Goal: Task Accomplishment & Management: Manage account settings

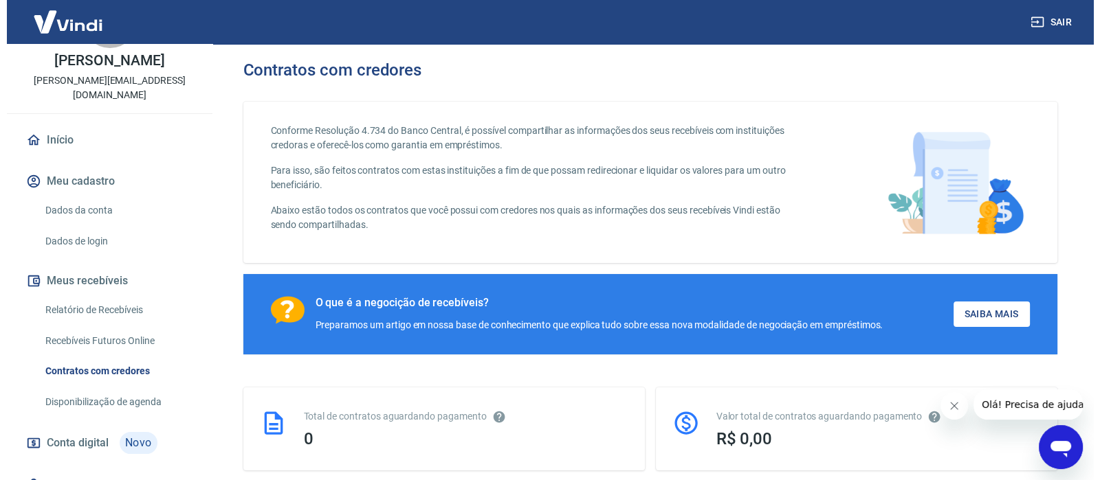
scroll to position [85, 0]
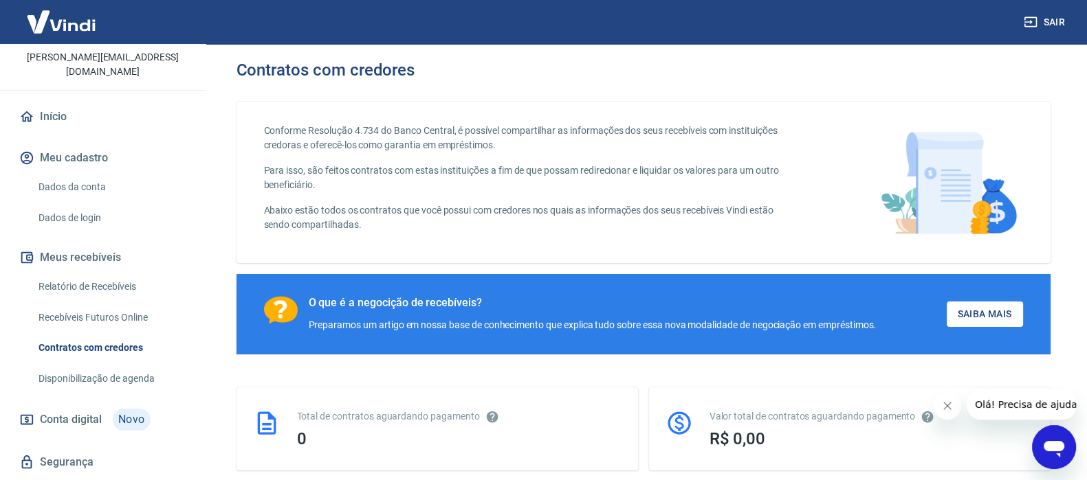
click at [97, 283] on link "Relatório de Recebíveis" at bounding box center [111, 287] width 156 height 28
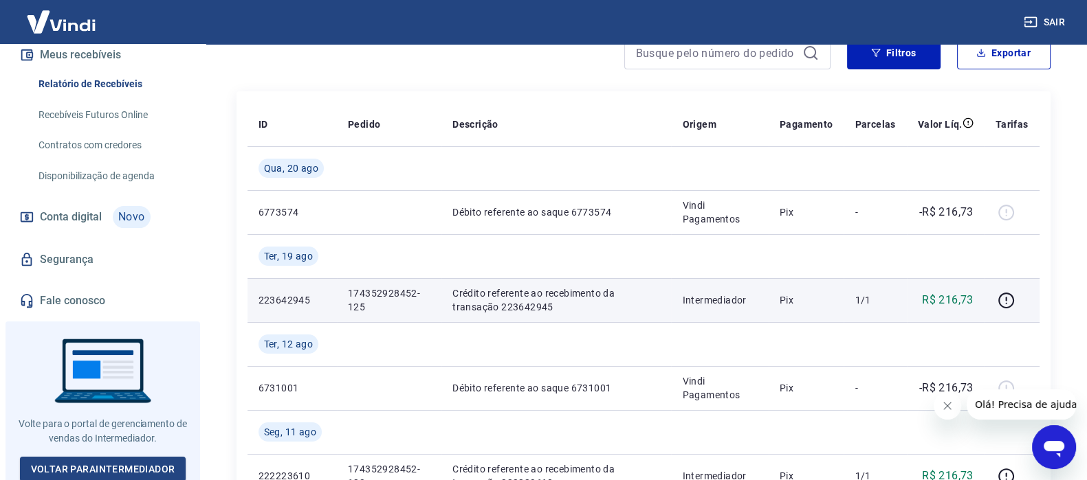
scroll to position [171, 0]
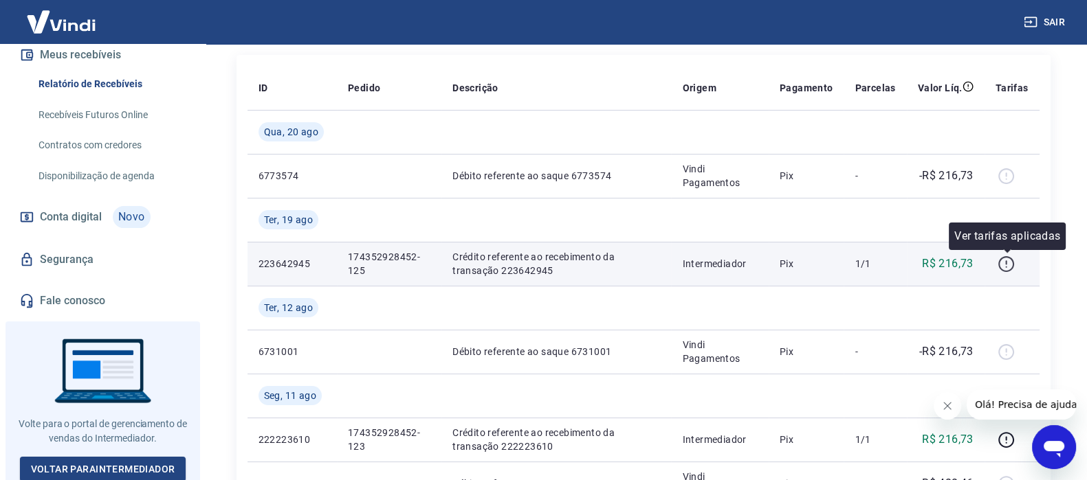
click at [1005, 263] on icon "button" at bounding box center [1005, 264] width 17 height 17
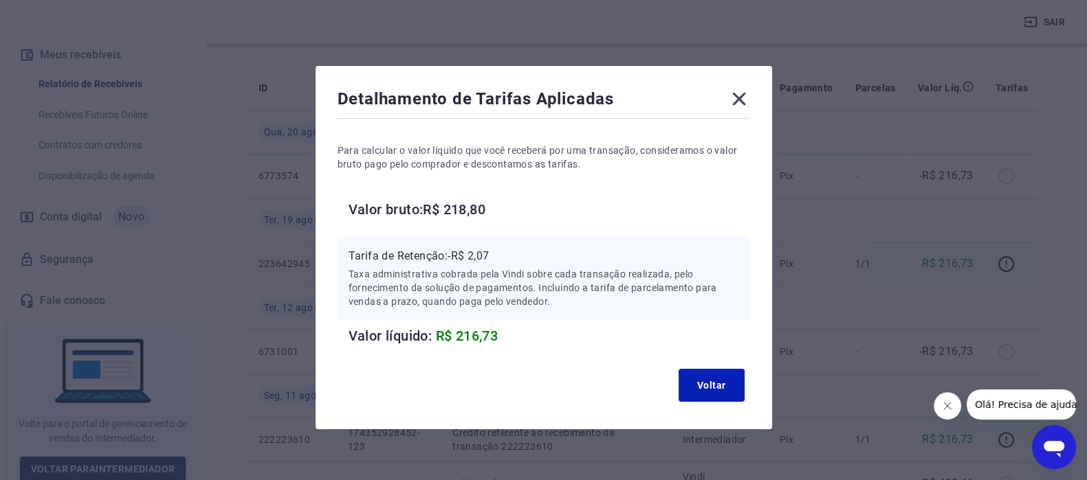
click at [740, 101] on icon at bounding box center [738, 99] width 13 height 13
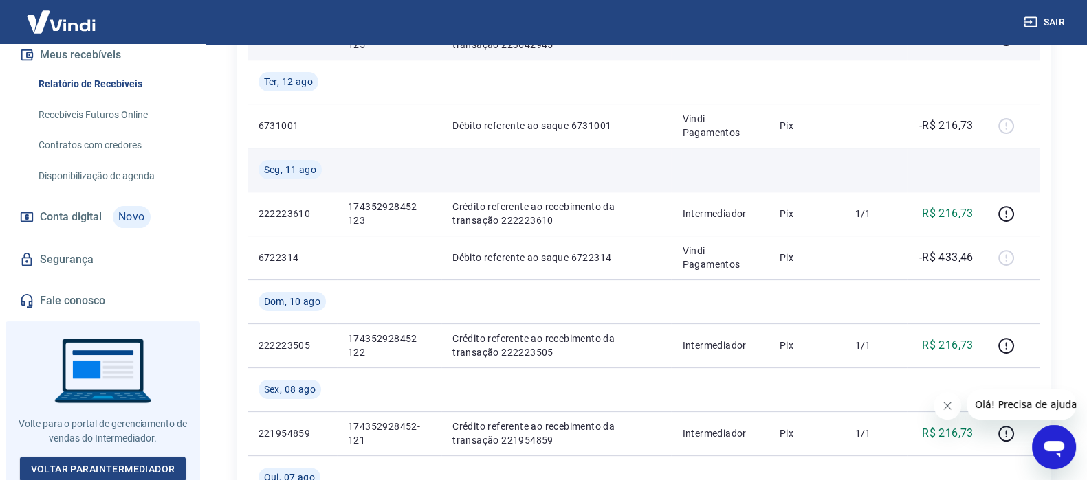
scroll to position [430, 0]
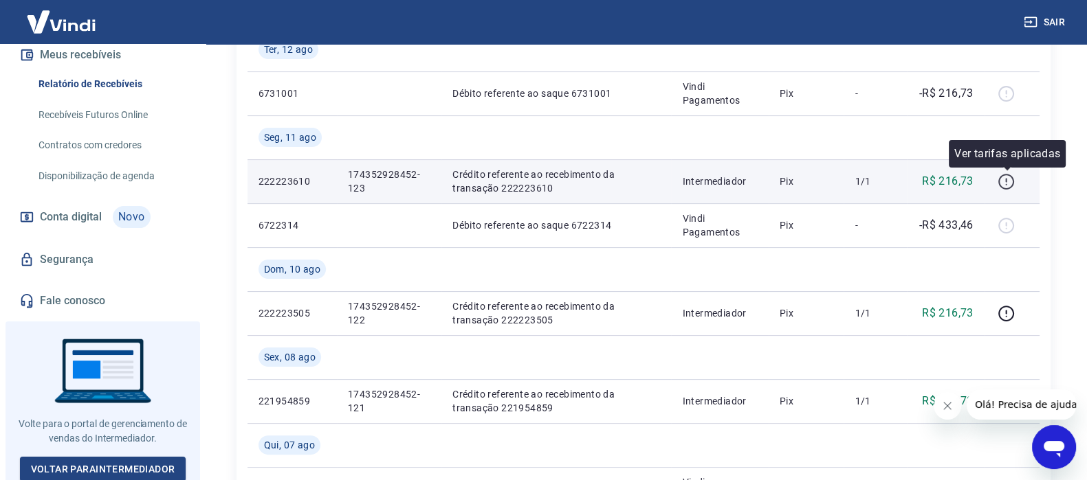
click at [1009, 181] on icon "button" at bounding box center [1005, 181] width 17 height 17
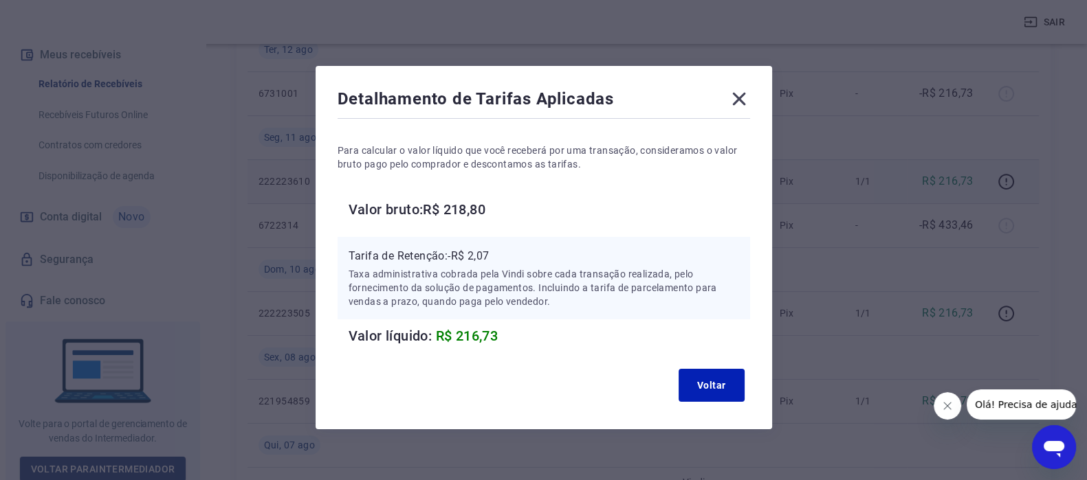
click at [739, 94] on icon at bounding box center [739, 99] width 22 height 22
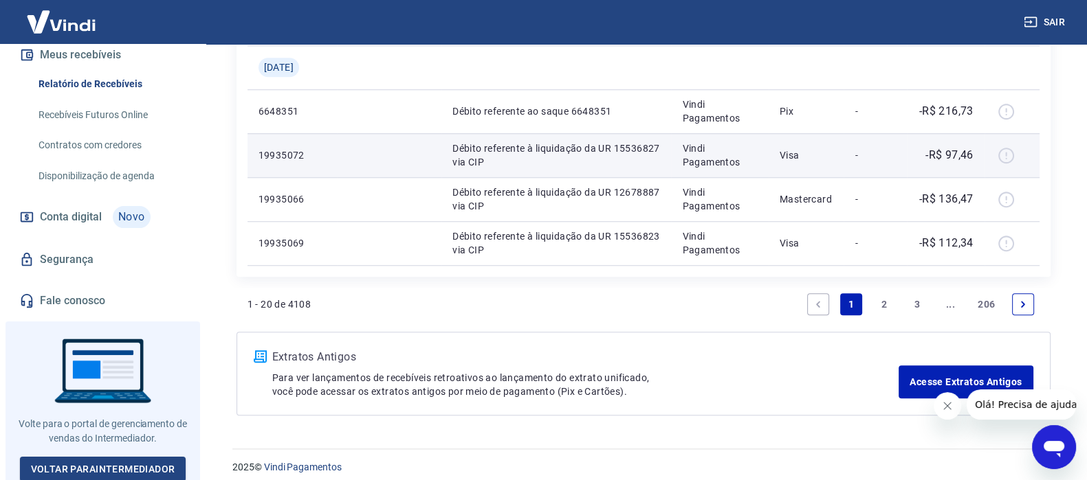
scroll to position [1477, 0]
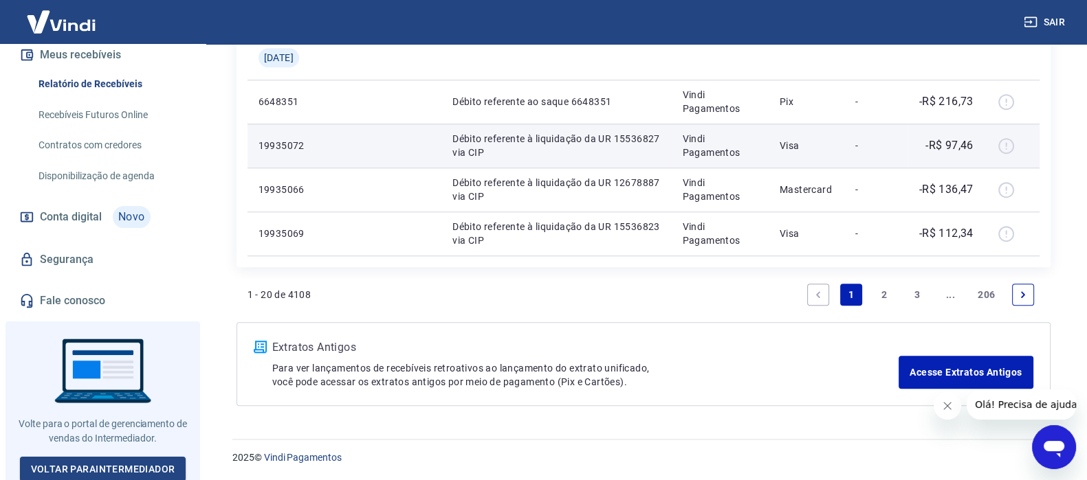
click at [1008, 145] on div at bounding box center [1011, 146] width 33 height 22
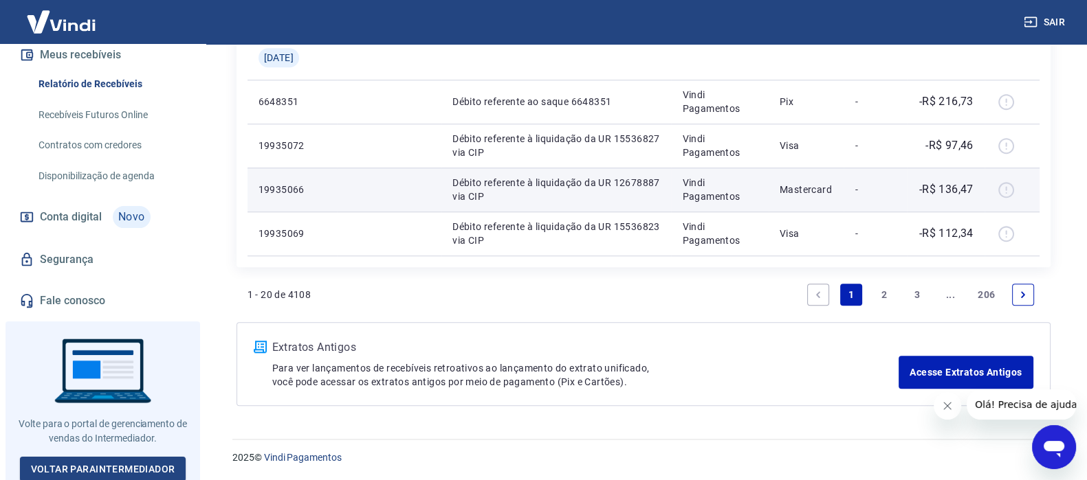
scroll to position [1391, 0]
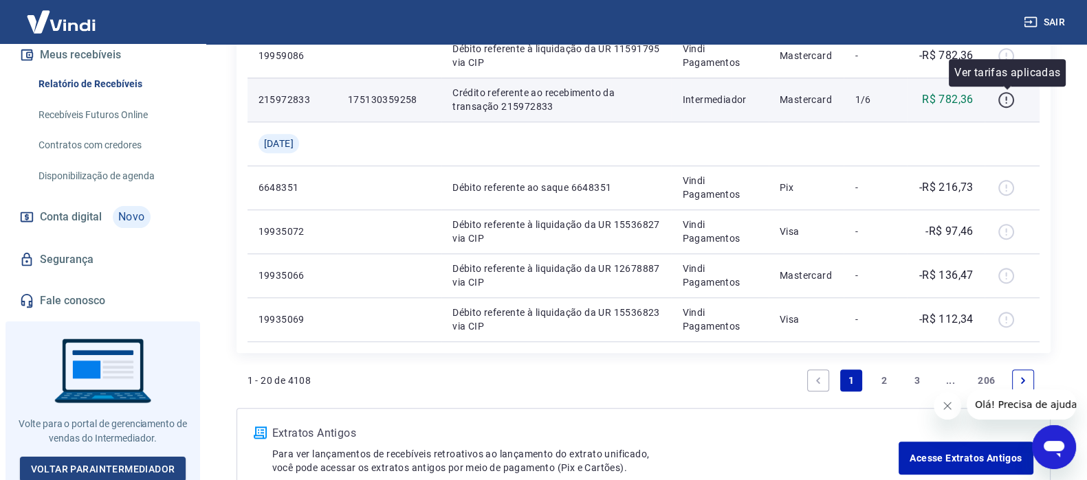
click at [1010, 99] on icon "button" at bounding box center [1005, 99] width 17 height 17
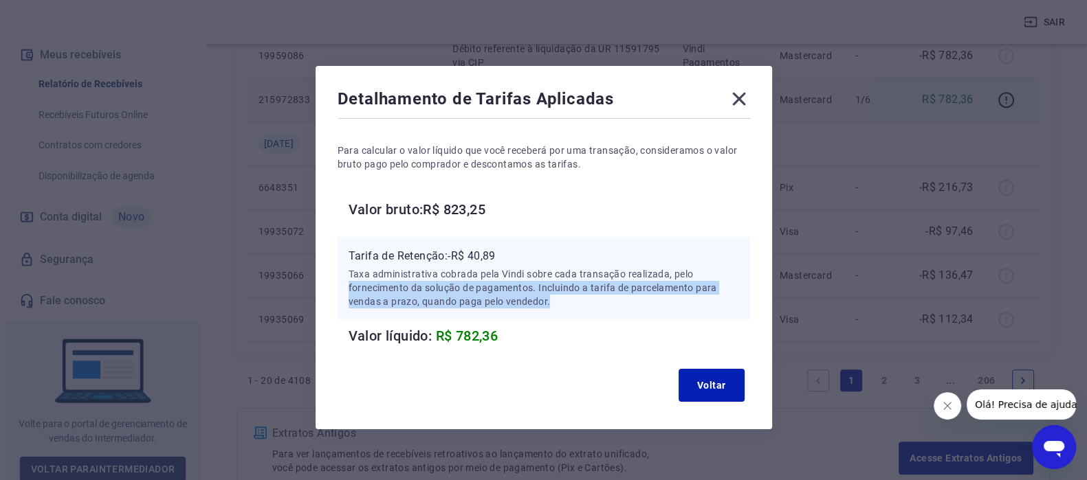
drag, startPoint x: 401, startPoint y: 285, endPoint x: 612, endPoint y: 315, distance: 212.4
click at [612, 315] on div "Tarifa de Retenção: -R$ 40,89 Taxa administrativa cobrada pela Vindi sobre cada…" at bounding box center [543, 278] width 412 height 82
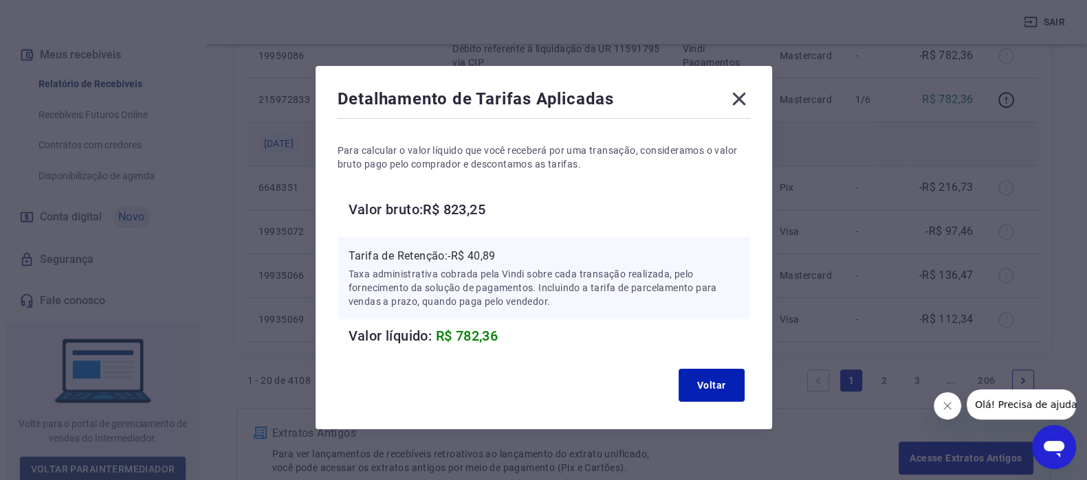
drag, startPoint x: 740, startPoint y: 100, endPoint x: 838, endPoint y: 150, distance: 110.0
click at [740, 101] on icon at bounding box center [738, 99] width 13 height 13
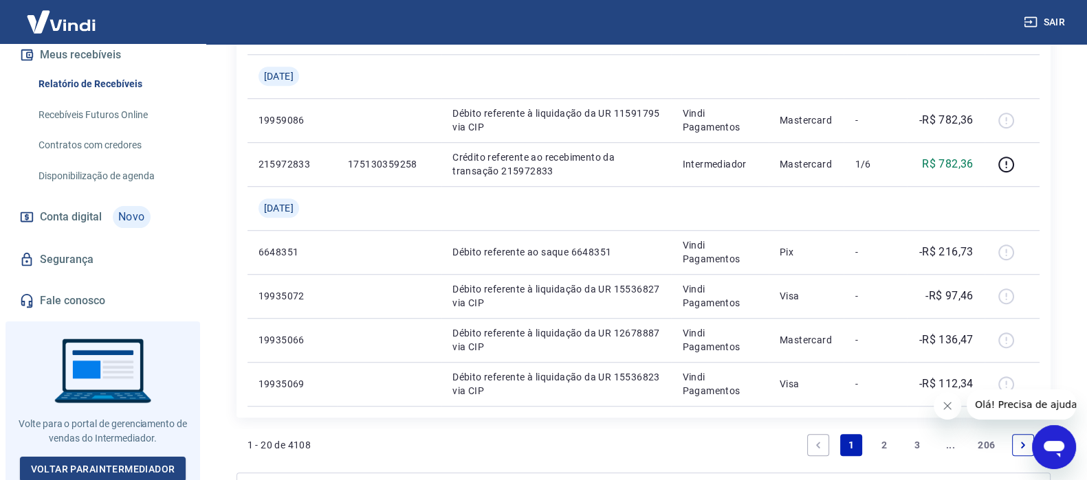
scroll to position [1477, 0]
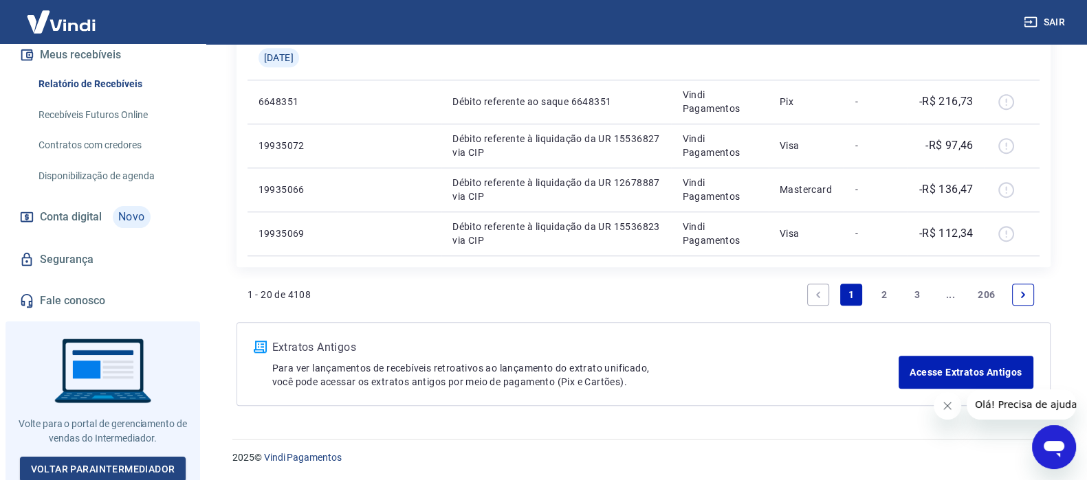
click at [885, 289] on link "2" at bounding box center [884, 295] width 22 height 22
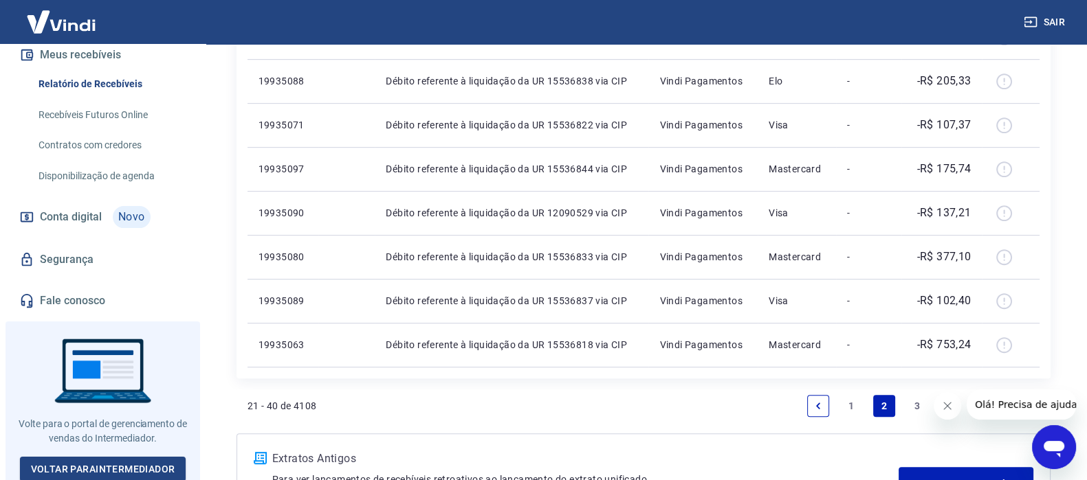
scroll to position [859, 0]
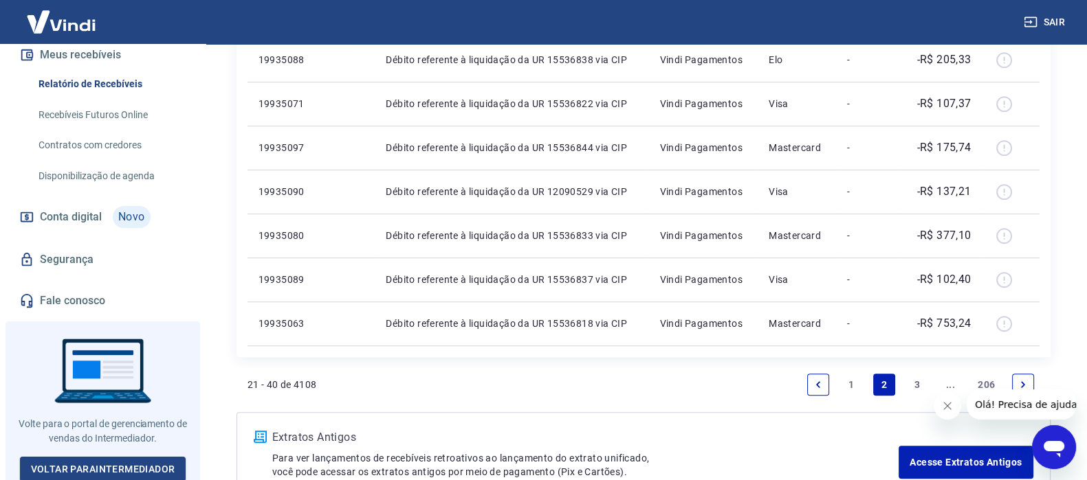
click at [916, 380] on link "3" at bounding box center [917, 385] width 22 height 22
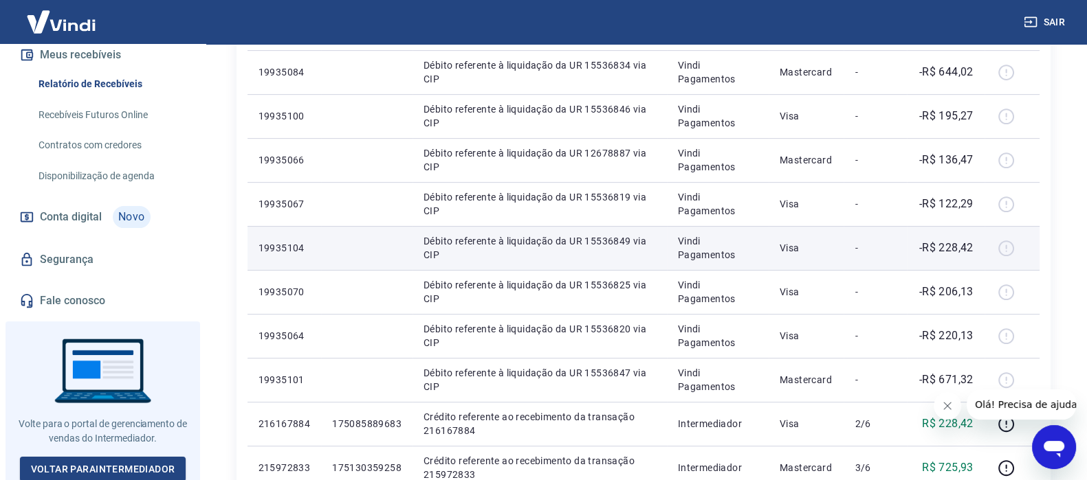
scroll to position [859, 0]
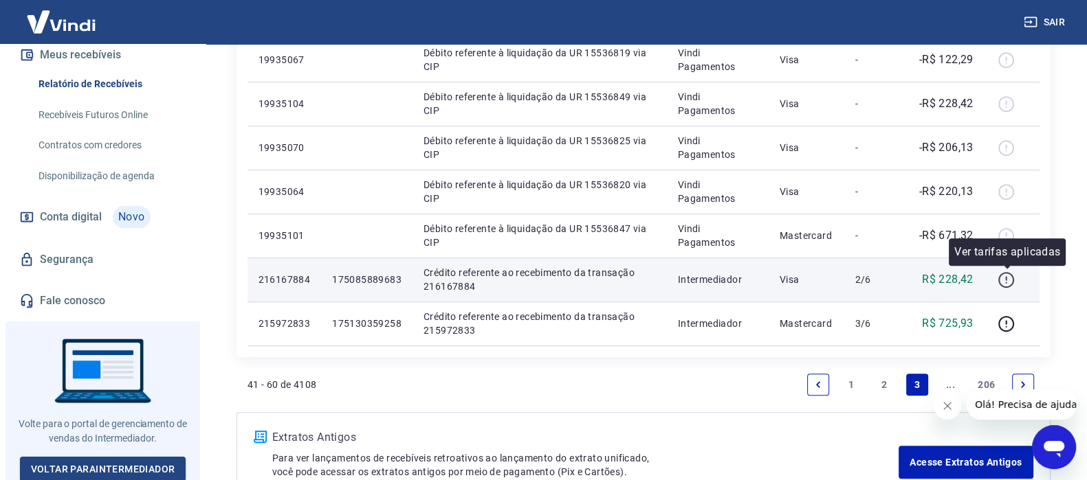
click at [1001, 283] on icon "button" at bounding box center [1006, 280] width 16 height 16
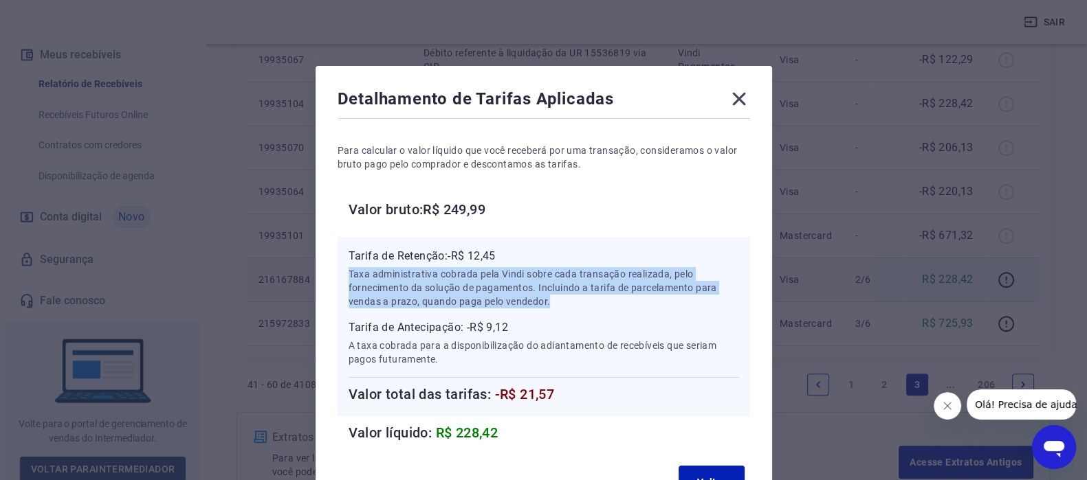
drag, startPoint x: 346, startPoint y: 279, endPoint x: 702, endPoint y: 304, distance: 357.6
click at [702, 304] on div "Tarifa de Retenção: -R$ 12,45 Taxa administrativa cobrada pela Vindi sobre cada…" at bounding box center [543, 326] width 412 height 179
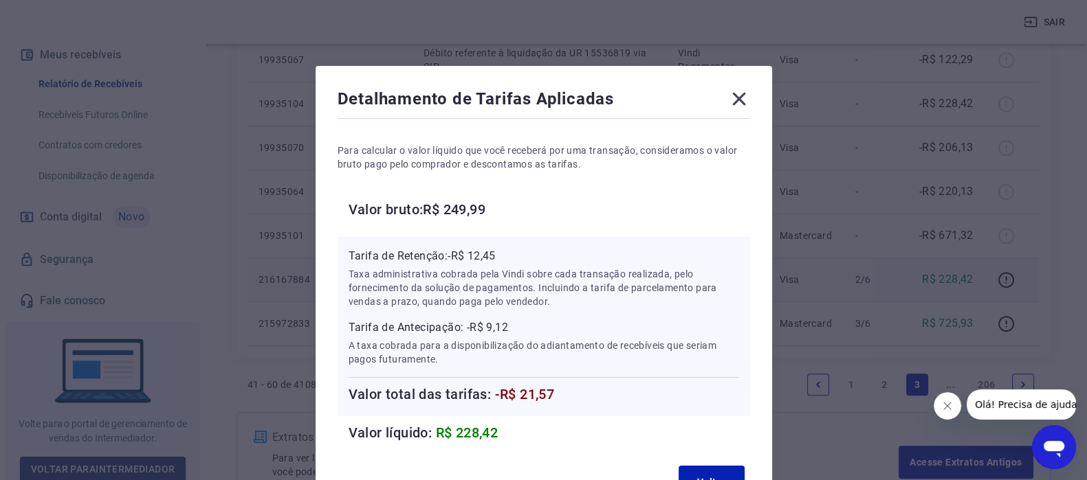
click at [628, 337] on div "Tarifa de Antecipação: -R$ 9,12 A taxa cobrada para a disponibilização do adian…" at bounding box center [543, 343] width 390 height 47
click at [702, 337] on div "Tarifa de Antecipação: -R$ 9,12 A taxa cobrada para a disponibilização do adian…" at bounding box center [543, 343] width 390 height 47
click at [743, 365] on div "Tarifa de Retenção: -R$ 12,45 Taxa administrativa cobrada pela Vindi sobre cada…" at bounding box center [543, 326] width 412 height 179
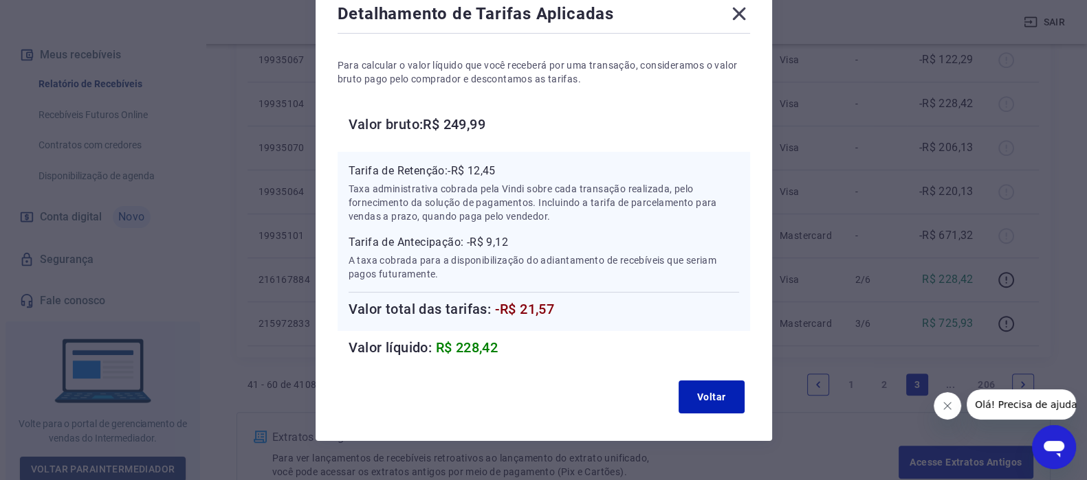
click at [742, 14] on icon at bounding box center [739, 14] width 22 height 22
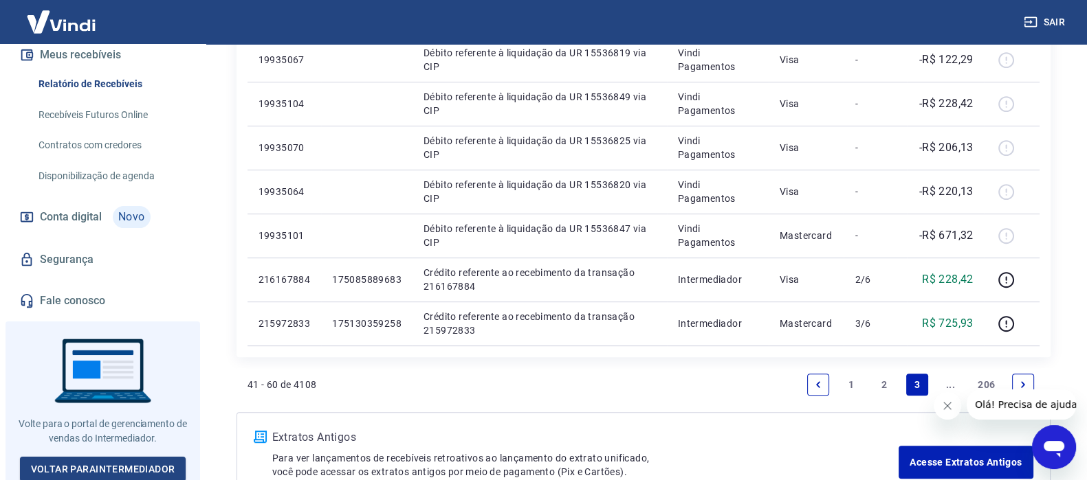
drag, startPoint x: 1020, startPoint y: 388, endPoint x: 1004, endPoint y: 383, distance: 16.5
click at [1019, 388] on icon "Next page" at bounding box center [1023, 385] width 10 height 10
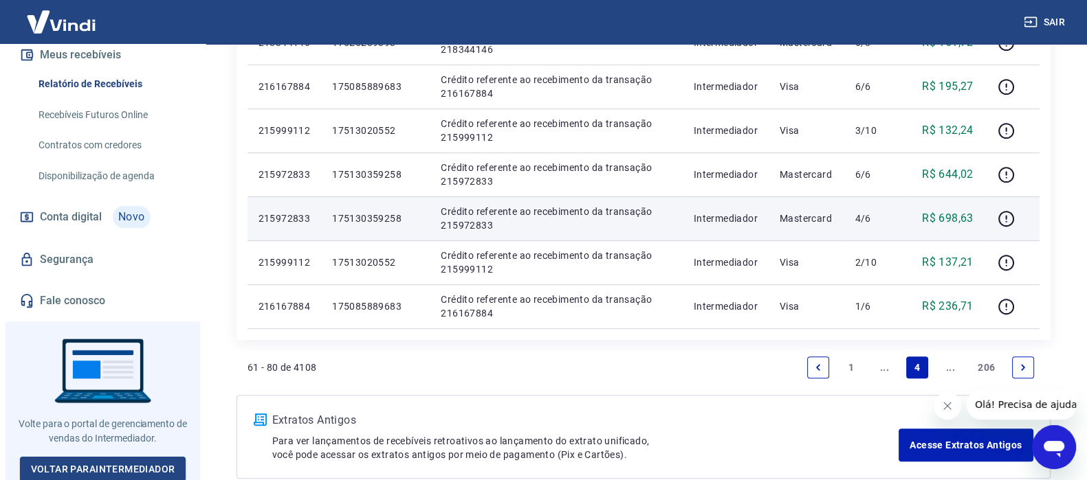
scroll to position [949, 0]
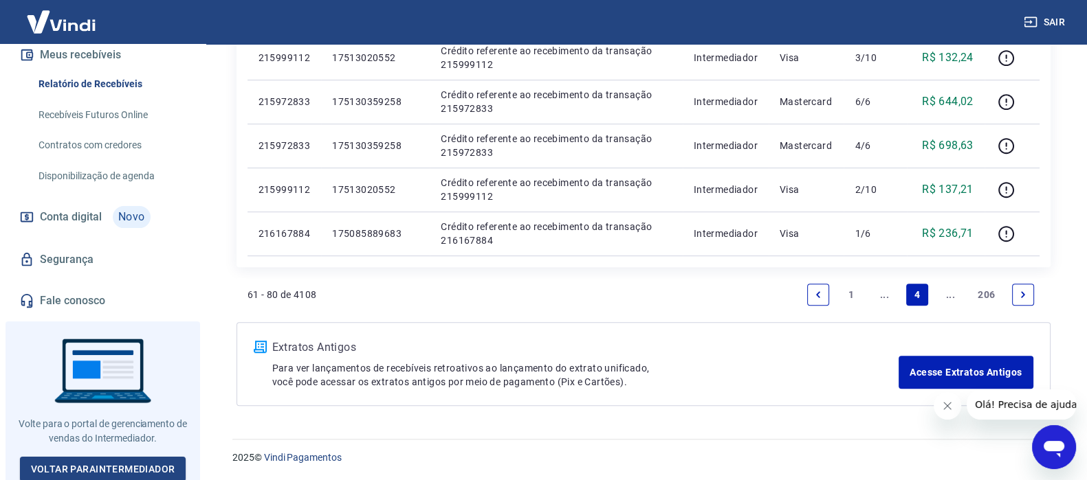
click at [1023, 295] on icon "Next page" at bounding box center [1023, 294] width 4 height 6
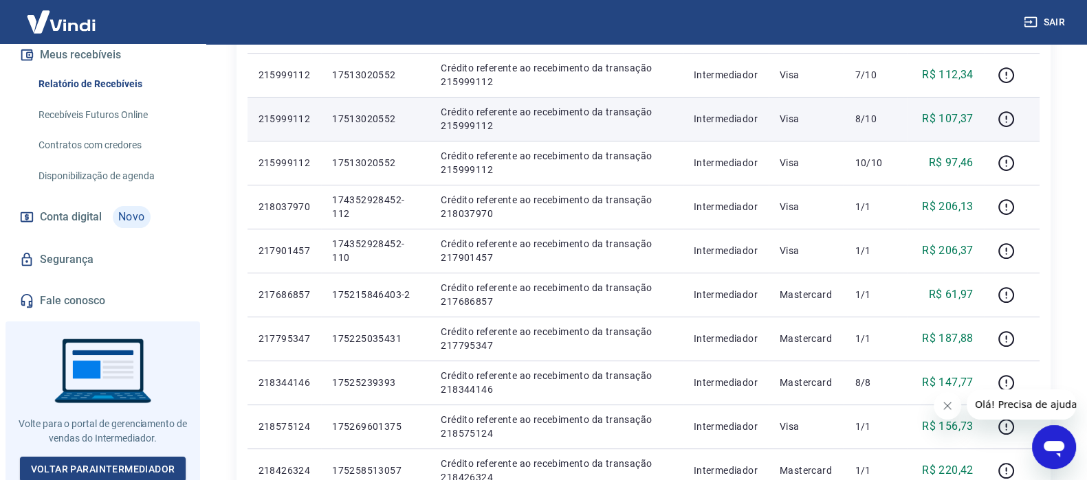
scroll to position [687, 0]
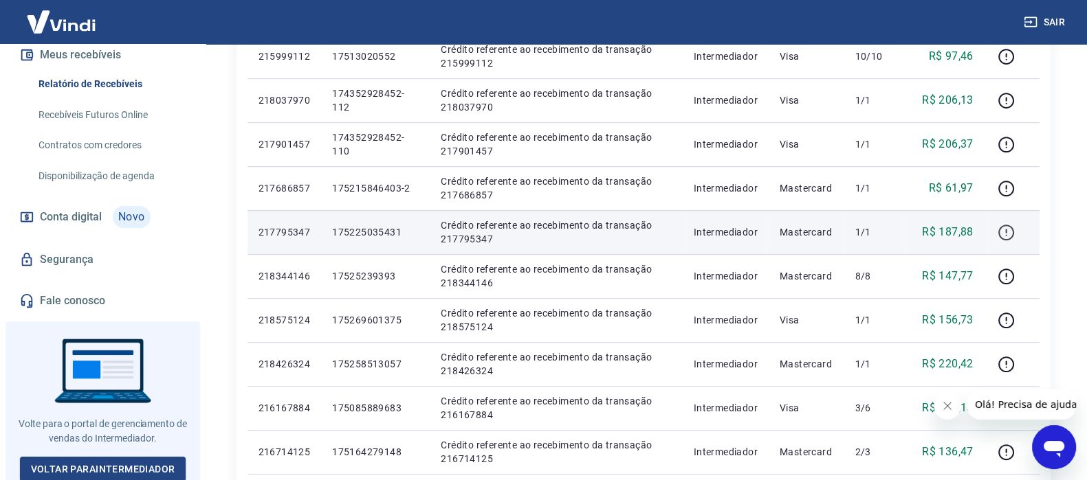
click at [1010, 232] on icon "button" at bounding box center [1005, 232] width 17 height 17
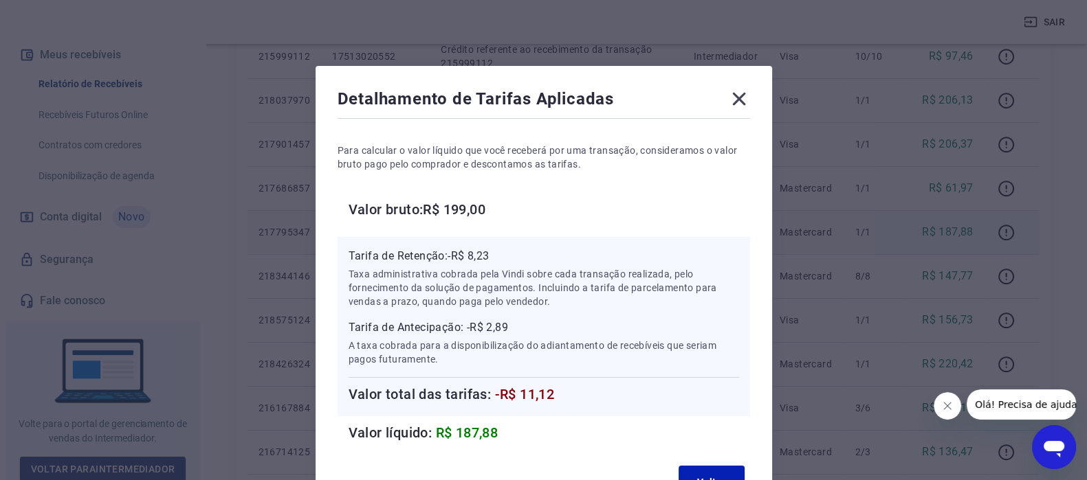
click at [737, 98] on icon at bounding box center [738, 99] width 13 height 13
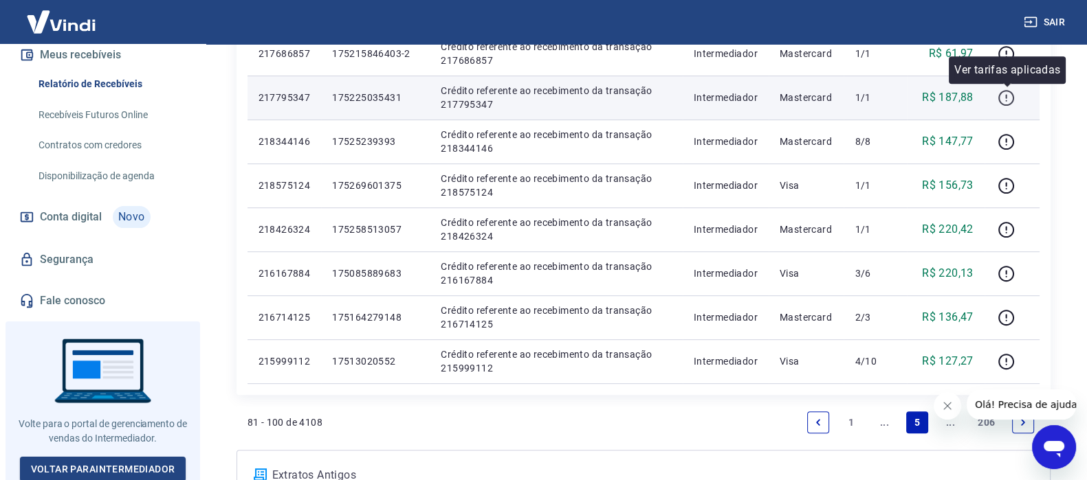
scroll to position [859, 0]
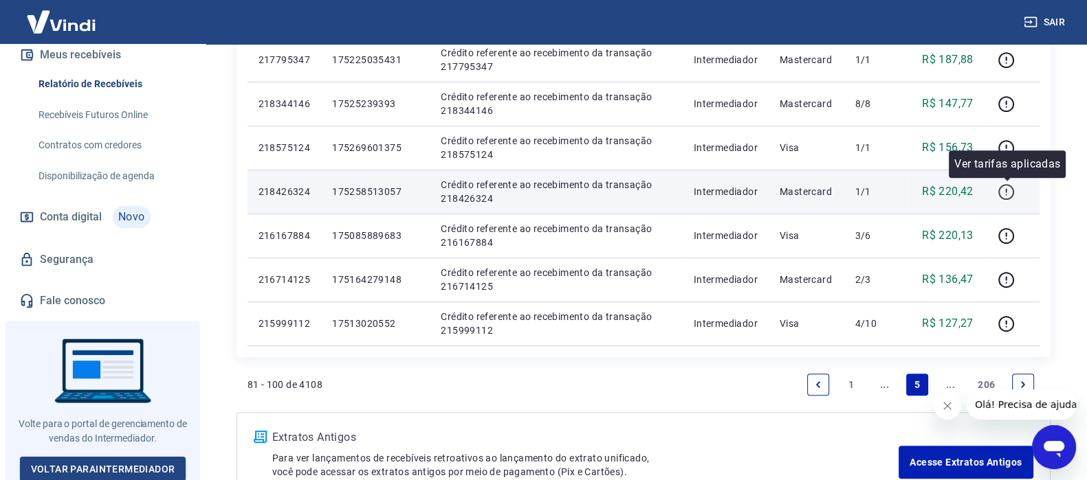
click at [1004, 188] on icon "button" at bounding box center [1005, 192] width 17 height 17
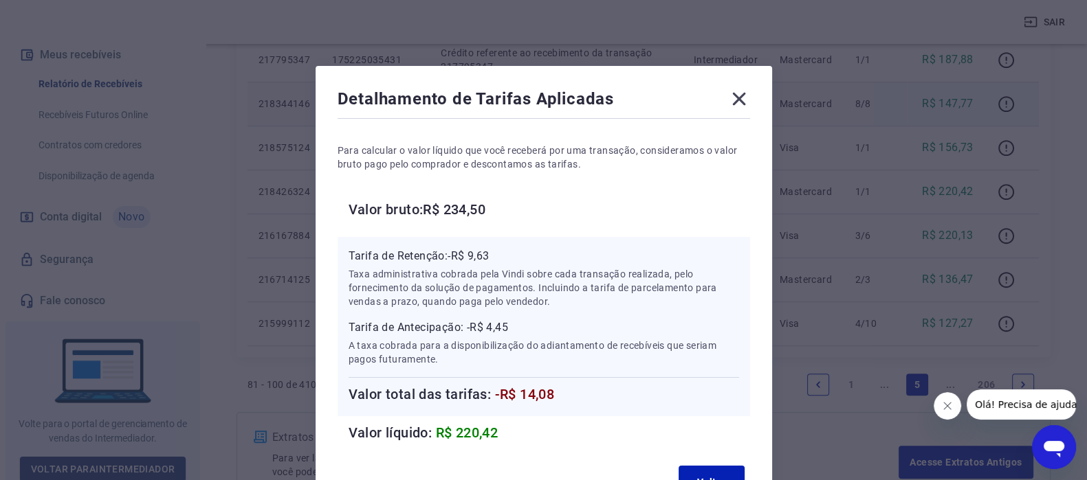
drag, startPoint x: 742, startPoint y: 97, endPoint x: 781, endPoint y: 106, distance: 39.5
click at [742, 98] on icon at bounding box center [739, 99] width 22 height 22
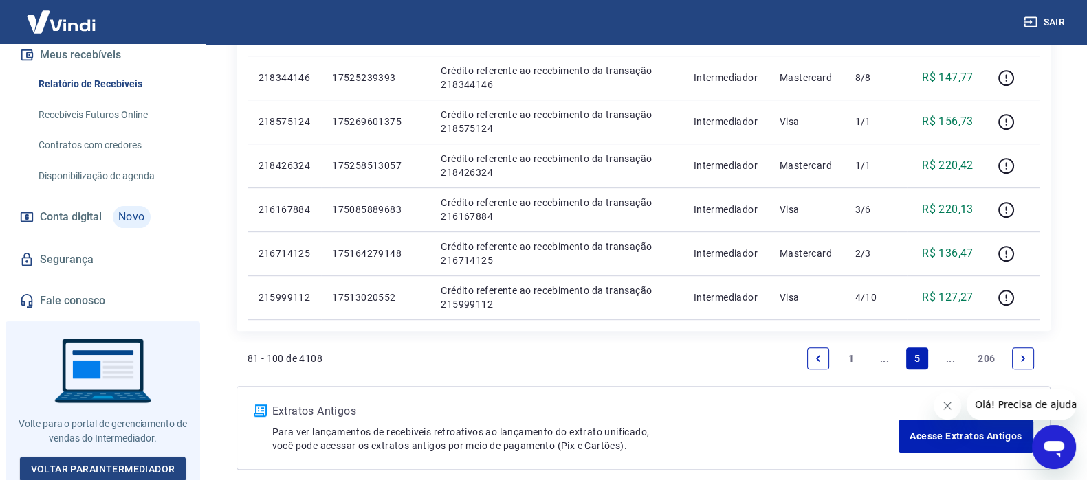
scroll to position [945, 0]
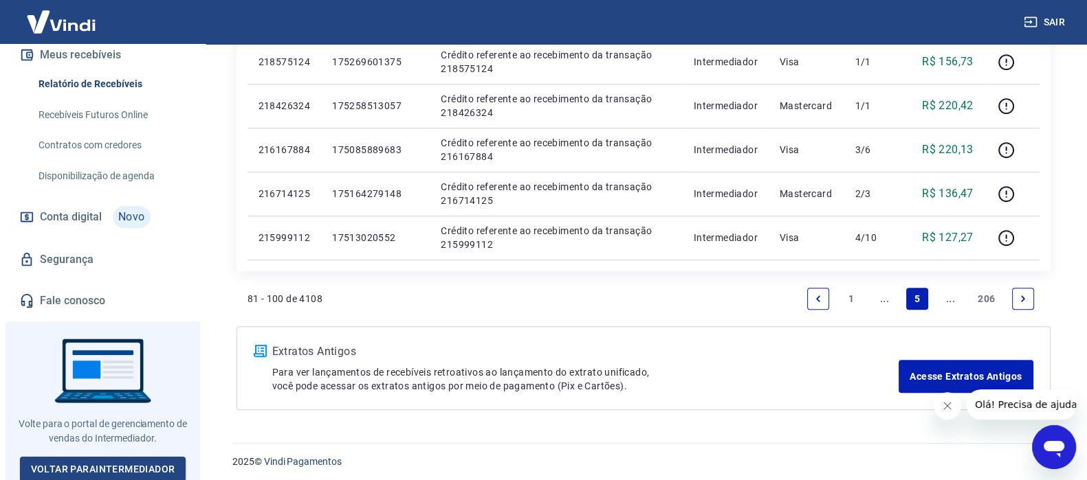
click at [1017, 304] on link "Next page" at bounding box center [1023, 299] width 22 height 22
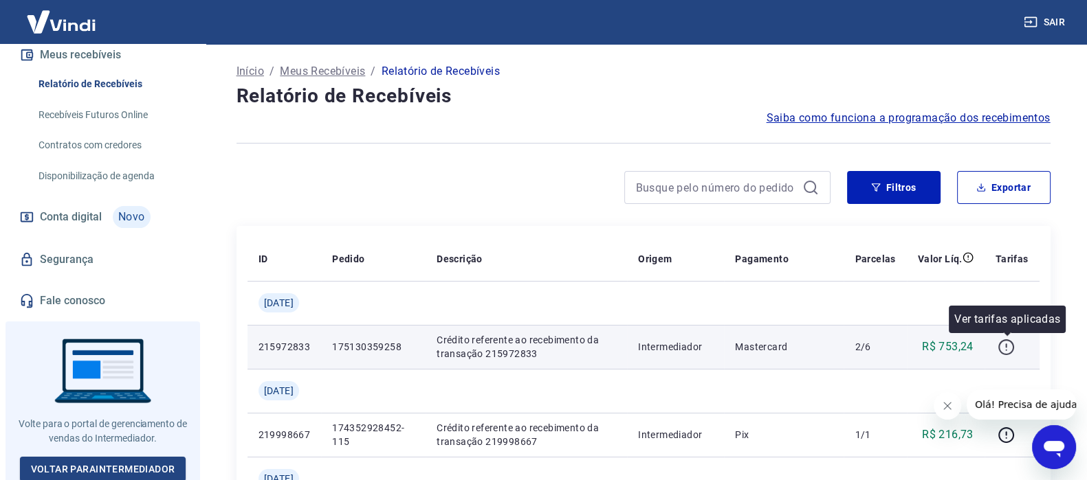
click at [1003, 352] on icon "button" at bounding box center [1005, 347] width 17 height 17
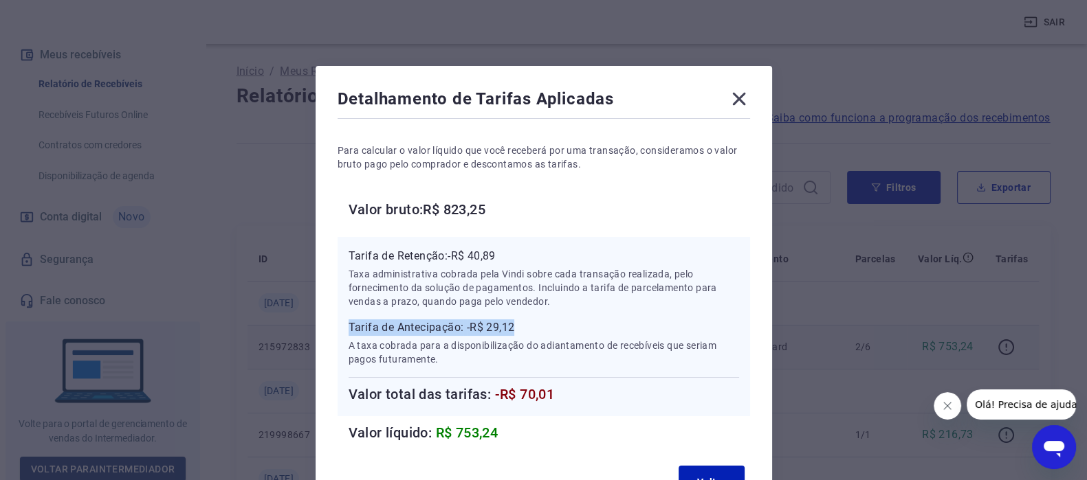
drag, startPoint x: 557, startPoint y: 331, endPoint x: 309, endPoint y: 326, distance: 248.2
click at [309, 326] on div "Detalhamento de Tarifas Aplicadas Para calcular o valor líquido que você recebe…" at bounding box center [543, 240] width 1087 height 480
click at [743, 95] on icon at bounding box center [738, 99] width 13 height 13
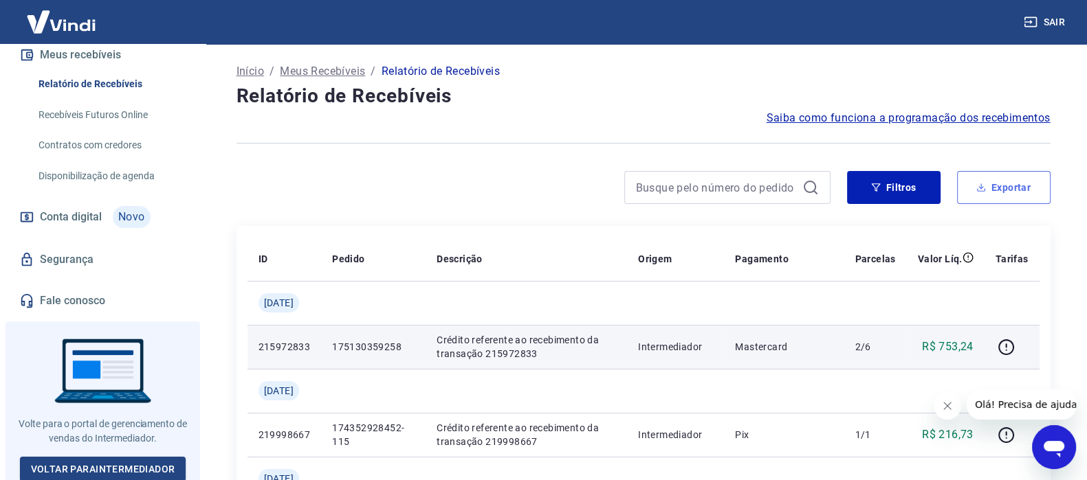
click at [1003, 188] on button "Exportar" at bounding box center [1003, 187] width 93 height 33
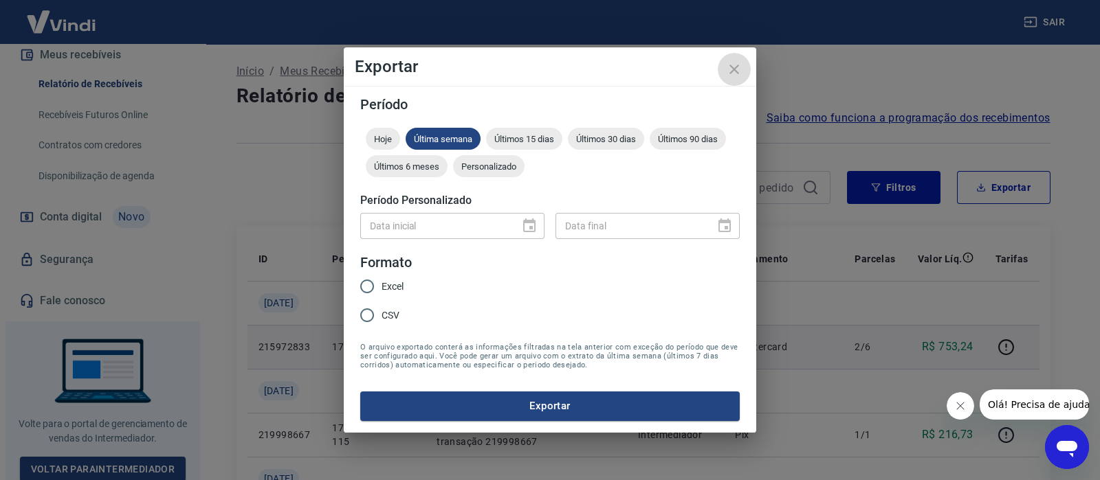
click at [729, 74] on icon "close" at bounding box center [734, 69] width 16 height 16
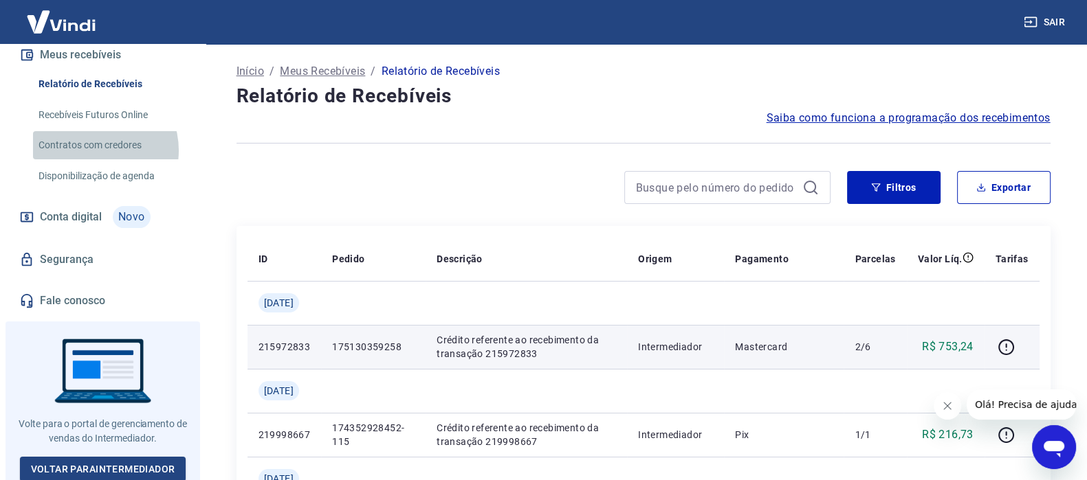
click at [93, 150] on link "Contratos com credores" at bounding box center [111, 145] width 156 height 28
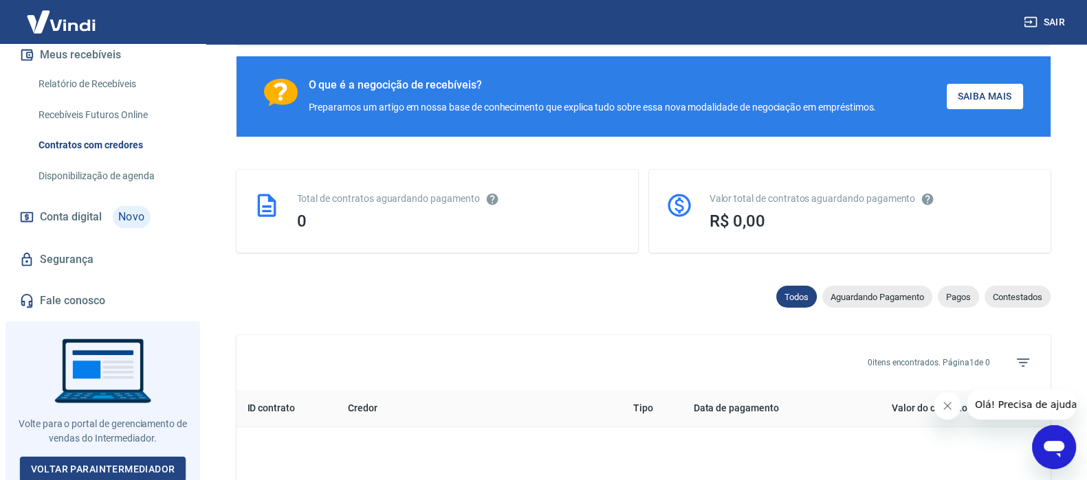
scroll to position [249, 0]
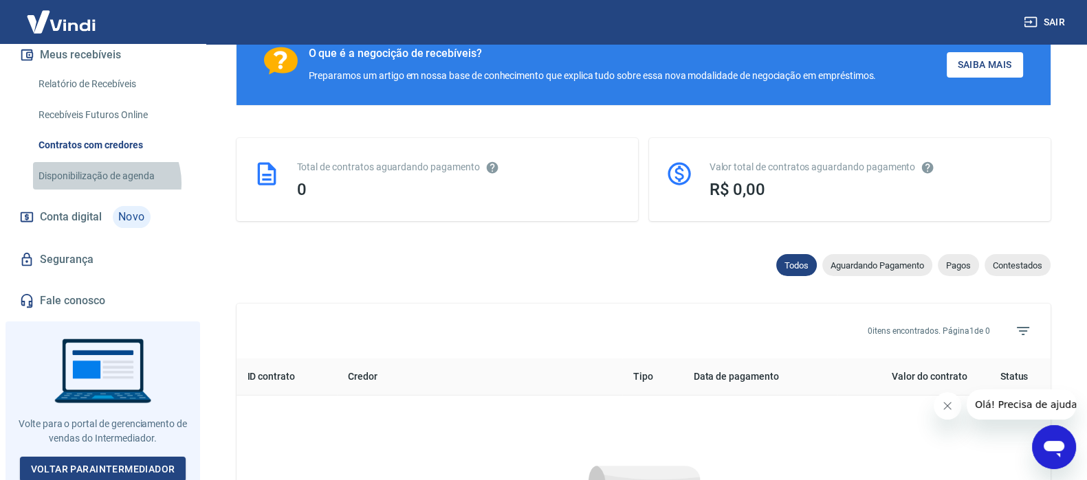
click at [105, 182] on link "Disponibilização de agenda" at bounding box center [111, 176] width 156 height 28
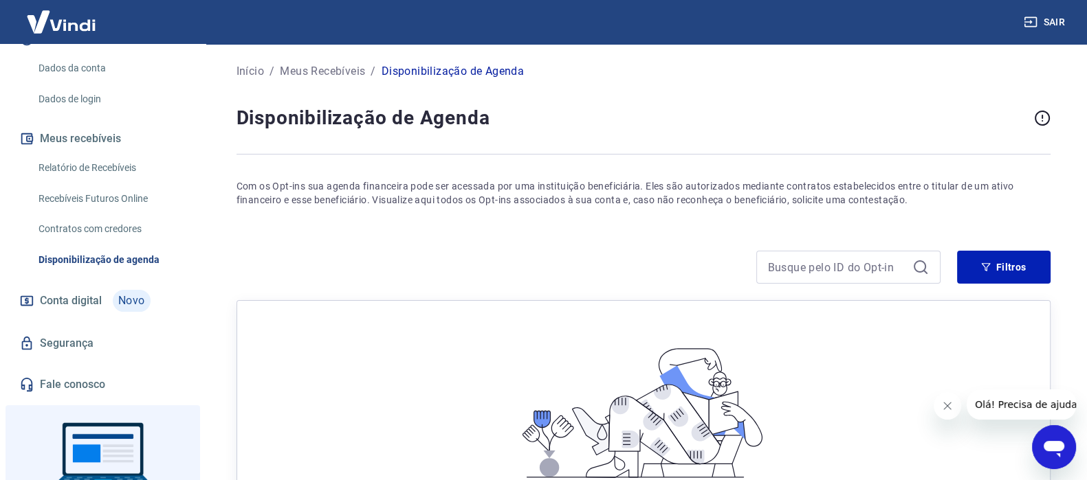
scroll to position [203, 0]
